Goal: Check status: Check status

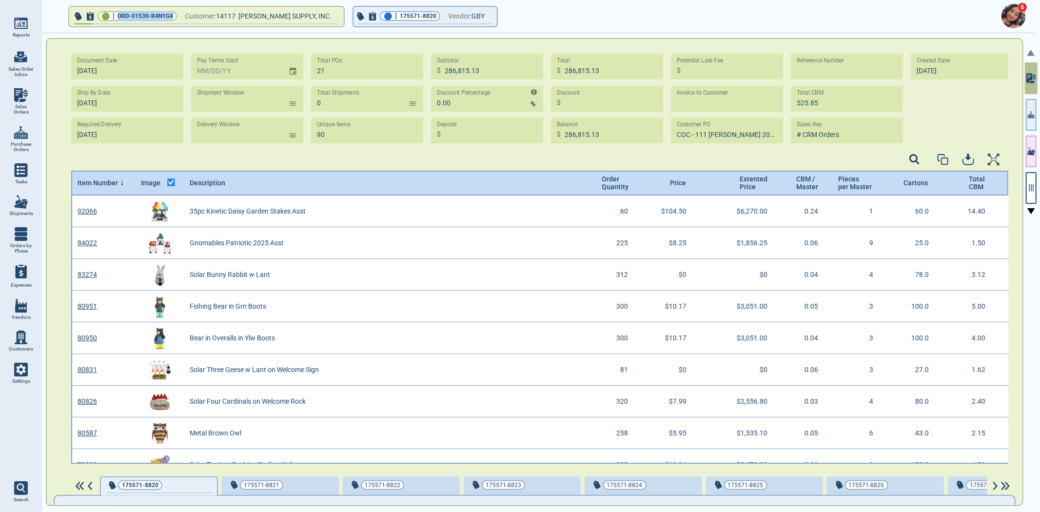
scroll to position [265, 934]
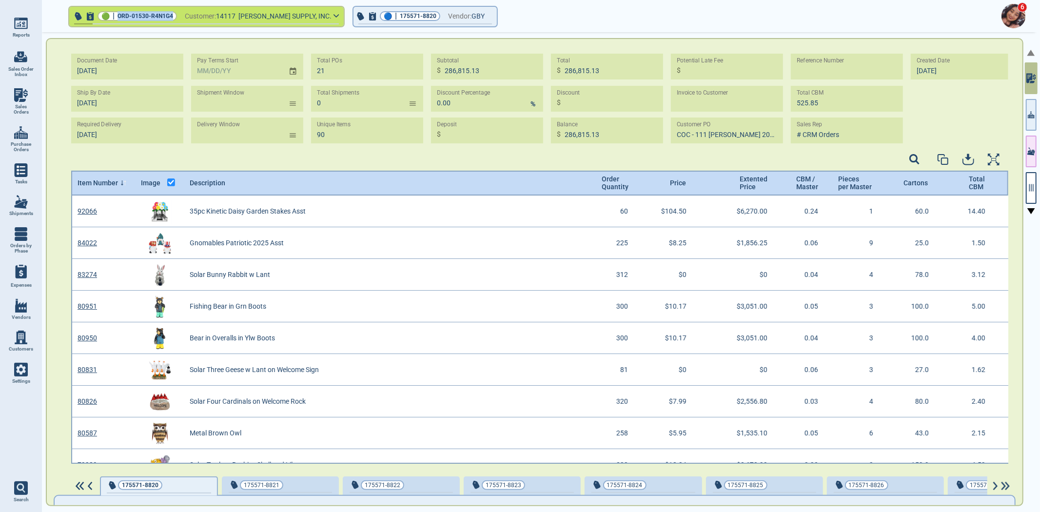
select select "50"
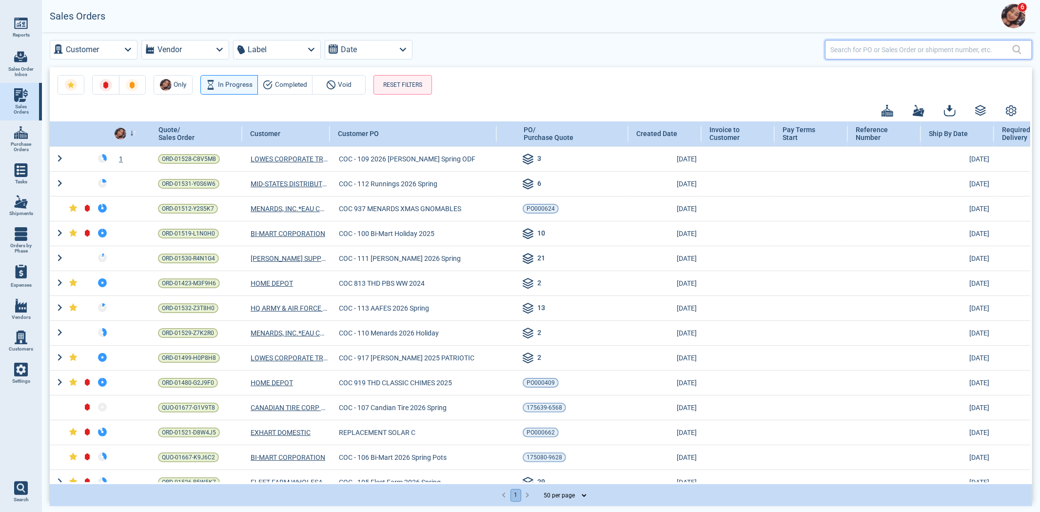
drag, startPoint x: 882, startPoint y: 45, endPoint x: 876, endPoint y: 54, distance: 11.2
click at [882, 45] on input "text" at bounding box center [921, 49] width 182 height 14
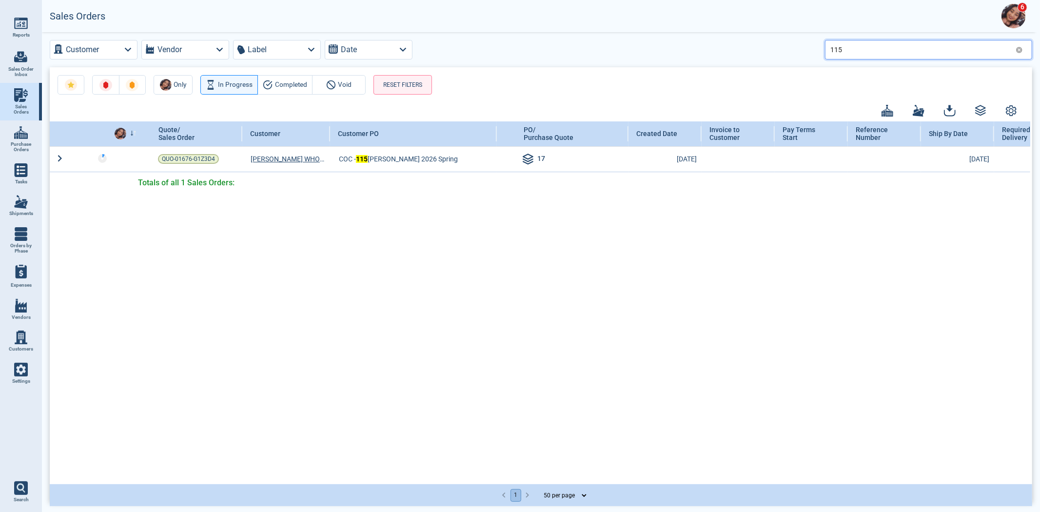
type input "115"
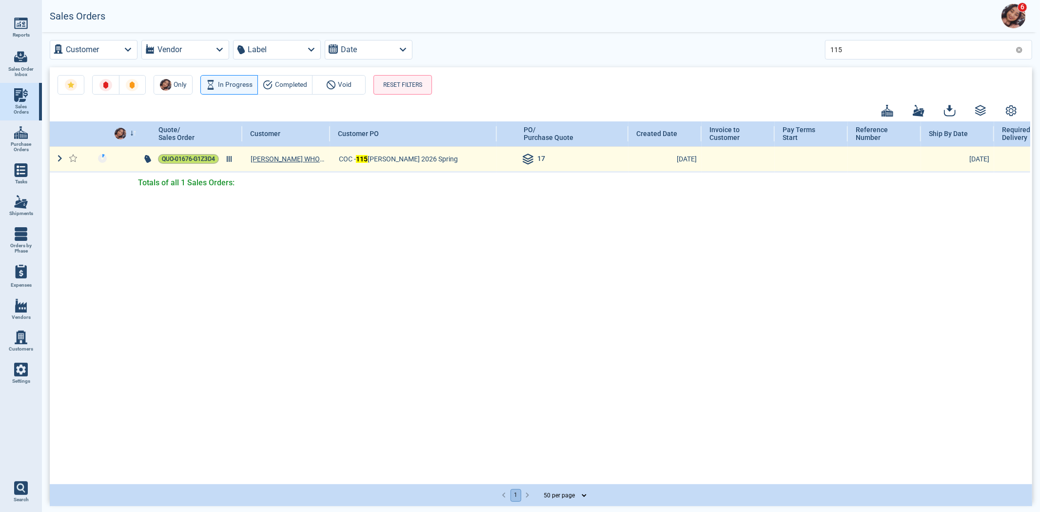
drag, startPoint x: 192, startPoint y: 148, endPoint x: 192, endPoint y: 153, distance: 5.4
click at [192, 148] on td "QUO-01676-G1Z3D4" at bounding box center [192, 158] width 100 height 25
click at [192, 155] on span "QUO-01676-G1Z3D4" at bounding box center [188, 159] width 53 height 10
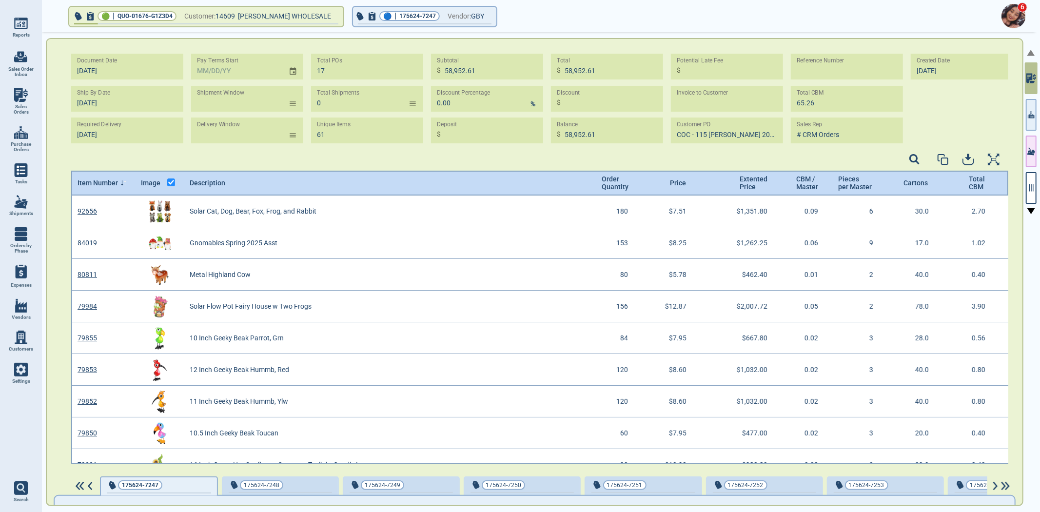
scroll to position [265, 934]
click at [1032, 192] on button "button" at bounding box center [1031, 188] width 11 height 32
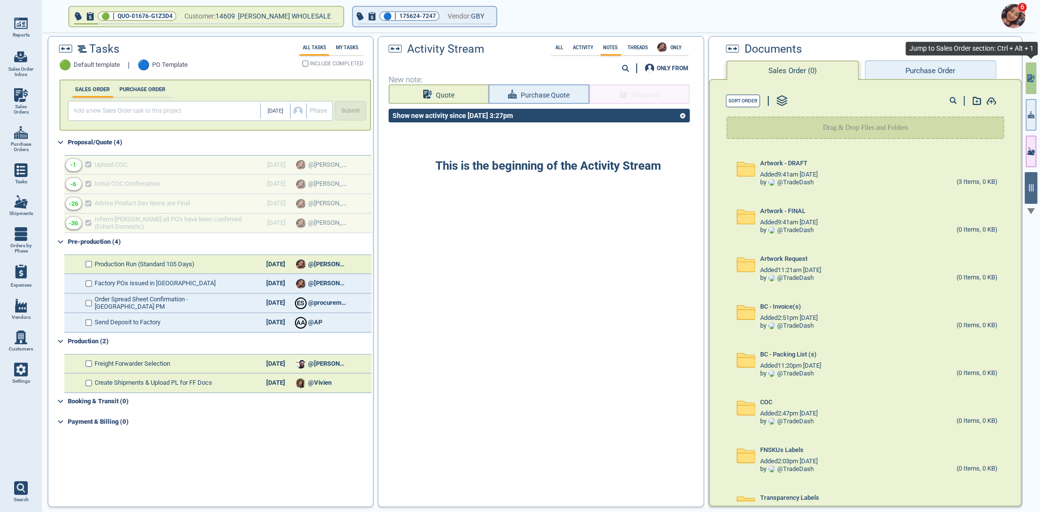
click at [1036, 84] on button "button" at bounding box center [1031, 78] width 11 height 32
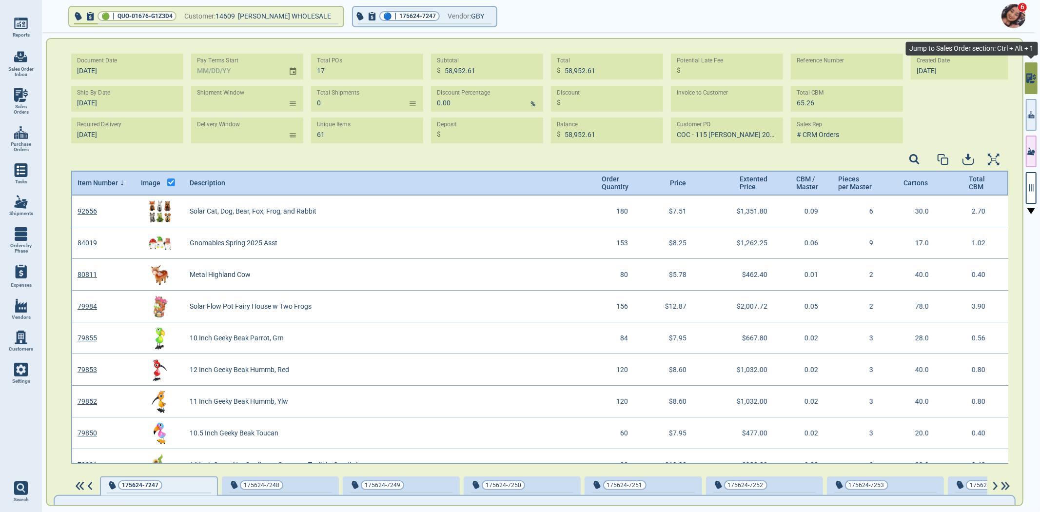
scroll to position [265, 934]
